Goal: Navigation & Orientation: Find specific page/section

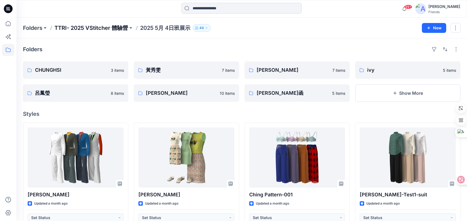
scroll to position [119, 0]
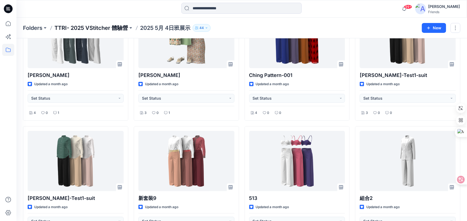
click at [112, 28] on p "TTRI- 2025 VStitcher 體驗營" at bounding box center [91, 28] width 74 height 8
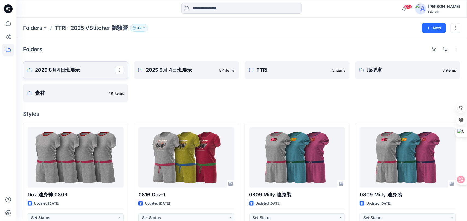
click at [93, 72] on p "2025 8月4日班展示" at bounding box center [75, 70] width 80 height 8
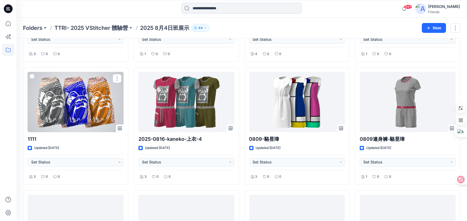
scroll to position [177, 0]
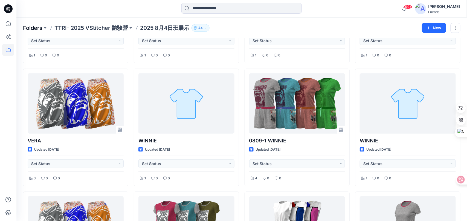
click at [34, 27] on p "Folders" at bounding box center [32, 28] width 19 height 8
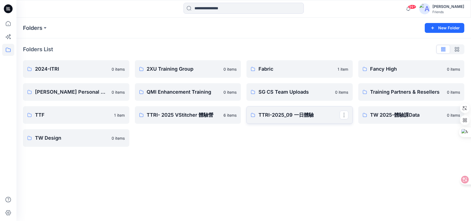
click at [302, 117] on p "TTRI-2025_09 一日體驗" at bounding box center [299, 115] width 81 height 8
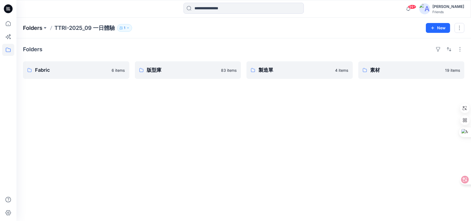
click at [36, 26] on p "Folders" at bounding box center [32, 28] width 19 height 8
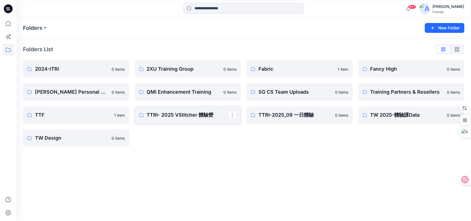
click at [189, 117] on p "TTRI- 2025 VStitcher 體驗營" at bounding box center [187, 115] width 81 height 8
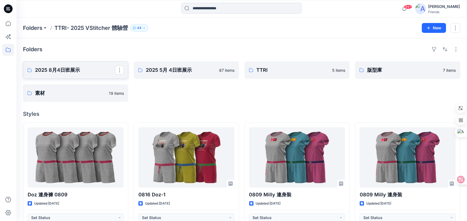
click at [109, 74] on link "2025 8月4日班展示" at bounding box center [75, 70] width 105 height 18
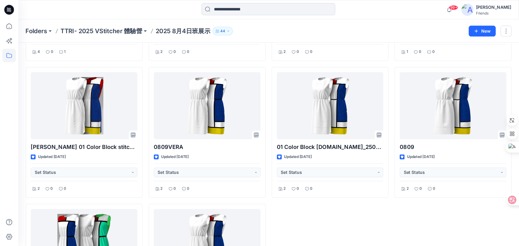
scroll to position [1046, 0]
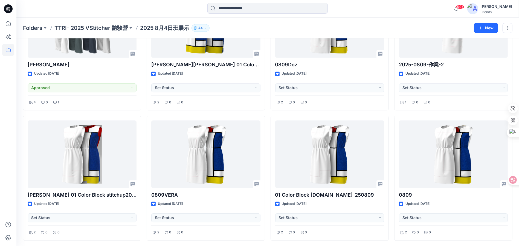
drag, startPoint x: 460, startPoint y: 0, endPoint x: 396, endPoint y: 31, distance: 71.0
click at [396, 31] on div "Folders TTRI- 2025 VStitcher 體驗營 2025 8月4日班展示 44" at bounding box center [246, 28] width 447 height 8
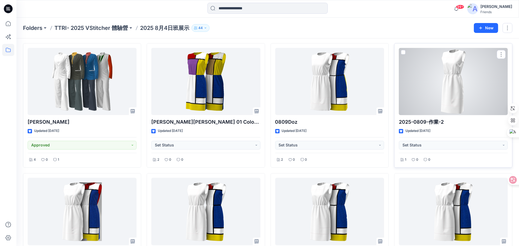
scroll to position [985, 0]
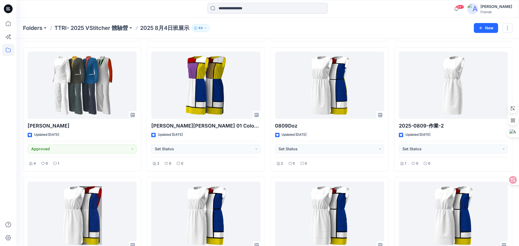
click at [92, 10] on div at bounding box center [79, 9] width 126 height 12
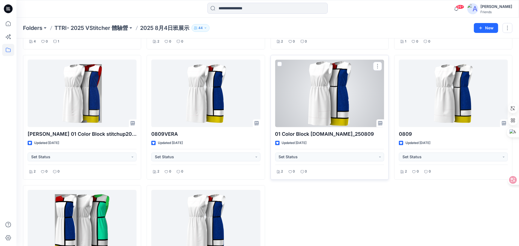
scroll to position [1077, 0]
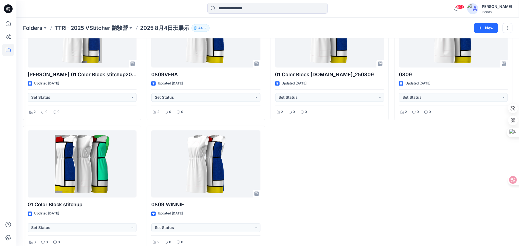
scroll to position [1168, 0]
